Goal: Task Accomplishment & Management: Use online tool/utility

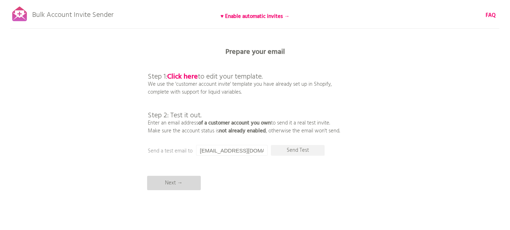
click at [177, 183] on p "Next →" at bounding box center [174, 182] width 54 height 14
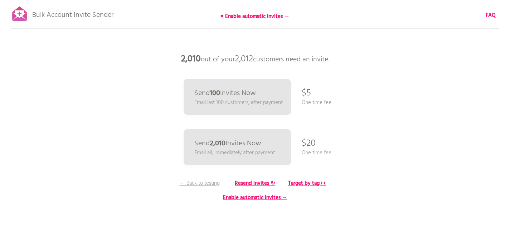
click at [321, 153] on p "One time fee" at bounding box center [317, 153] width 30 height 8
click at [373, 136] on div "Bulk Account Invite Sender ♥ Enable automatic invites → FAQ Synced all customer…" at bounding box center [255, 125] width 510 height 251
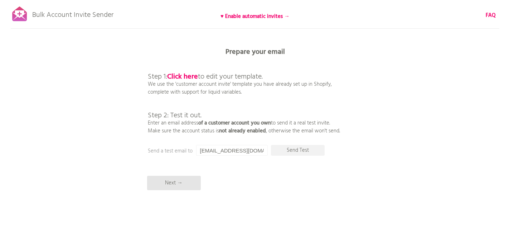
click at [194, 120] on p "Step 1: Click here to edit your template. We use the 'customer account invite' …" at bounding box center [244, 95] width 192 height 77
click at [209, 95] on p "Step 1: Click here to edit your template. We use the 'customer account invite' …" at bounding box center [244, 95] width 192 height 77
click at [219, 85] on p "Step 1: Click here to edit your template. We use the 'customer account invite' …" at bounding box center [244, 95] width 192 height 77
click at [288, 149] on p "Send Test" at bounding box center [298, 150] width 54 height 11
click at [217, 152] on input "[EMAIL_ADDRESS][DOMAIN_NAME]" at bounding box center [232, 150] width 72 height 11
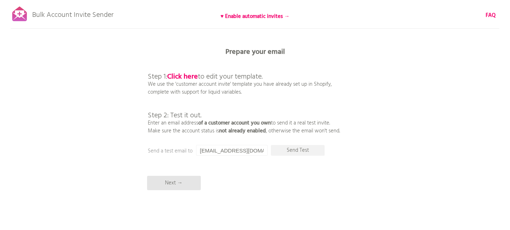
click at [200, 151] on input "[EMAIL_ADDRESS][DOMAIN_NAME]" at bounding box center [232, 150] width 72 height 11
click at [255, 165] on div "Bulk Account Invite Sender ♥ Enable automatic invites → FAQ Synced all customer…" at bounding box center [255, 125] width 510 height 251
click at [188, 74] on b "Click here" at bounding box center [182, 76] width 31 height 11
